Goal: Information Seeking & Learning: Learn about a topic

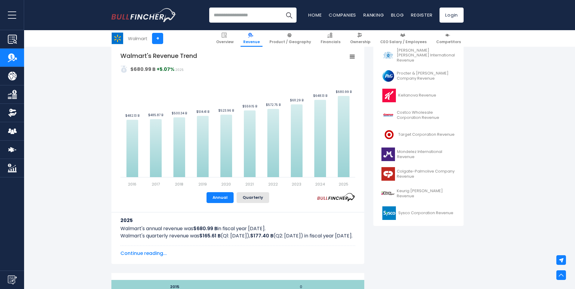
scroll to position [136, 0]
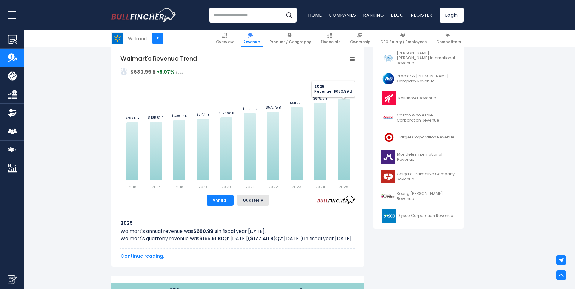
click at [341, 199] on div "Walmart's Revenue Trend Created with Highcharts 12.1.2 Values Chart context men…" at bounding box center [237, 129] width 235 height 151
click at [252, 201] on button "Quarterly" at bounding box center [253, 200] width 33 height 11
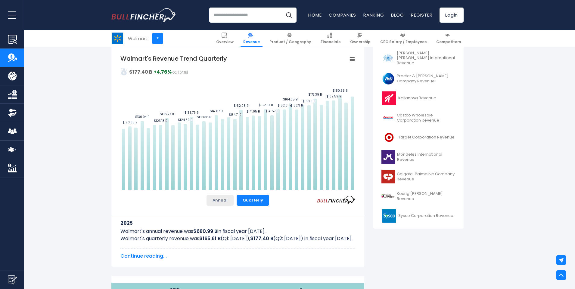
click at [222, 202] on button "Annual" at bounding box center [220, 200] width 27 height 11
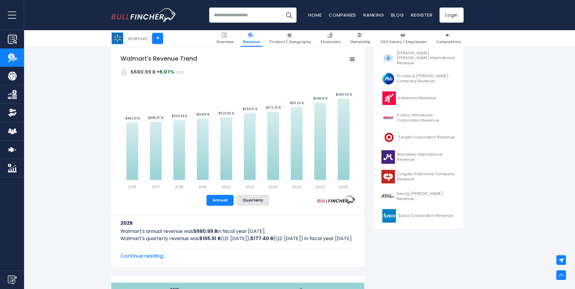
drag, startPoint x: 120, startPoint y: 59, endPoint x: 148, endPoint y: 104, distance: 52.8
click at [177, 96] on div "Walmart's Revenue Trend Created with Highcharts 12.1.2 Values Chart context men…" at bounding box center [237, 156] width 253 height 219
drag, startPoint x: 135, startPoint y: 96, endPoint x: 215, endPoint y: 166, distance: 106.3
click at [223, 173] on icon "Created with Highcharts 12.1.2 Values Chart context menu Walmart's Revenue Tren…" at bounding box center [237, 122] width 235 height 136
drag, startPoint x: 159, startPoint y: 88, endPoint x: 147, endPoint y: 90, distance: 12.5
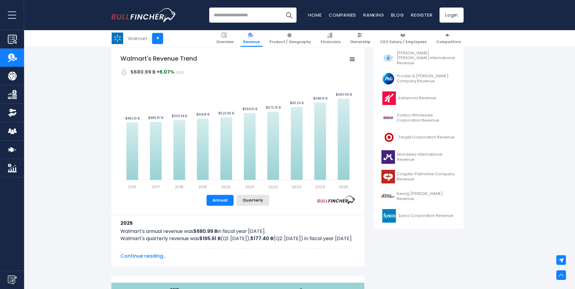
click at [147, 90] on rect "Walmart's Revenue Trend" at bounding box center [237, 122] width 235 height 136
drag, startPoint x: 118, startPoint y: 55, endPoint x: 198, endPoint y: 107, distance: 95.8
click at [188, 89] on div "Walmart's Revenue Trend Created with Highcharts 12.1.2 Values Chart context men…" at bounding box center [237, 156] width 253 height 219
click at [342, 201] on div "Walmart's Revenue Trend Created with Highcharts 12.1.2 Values Chart context men…" at bounding box center [237, 129] width 235 height 151
